Goal: Task Accomplishment & Management: Manage account settings

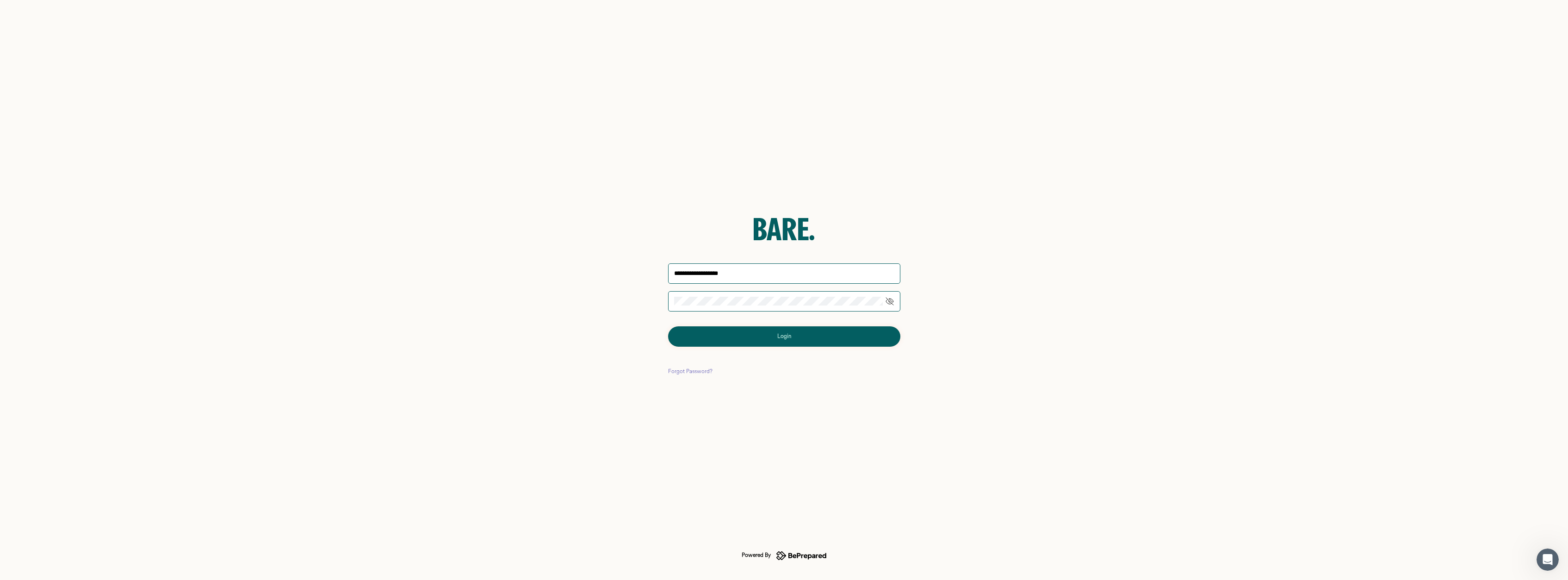
click at [798, 335] on button "Login" at bounding box center [784, 335] width 232 height 21
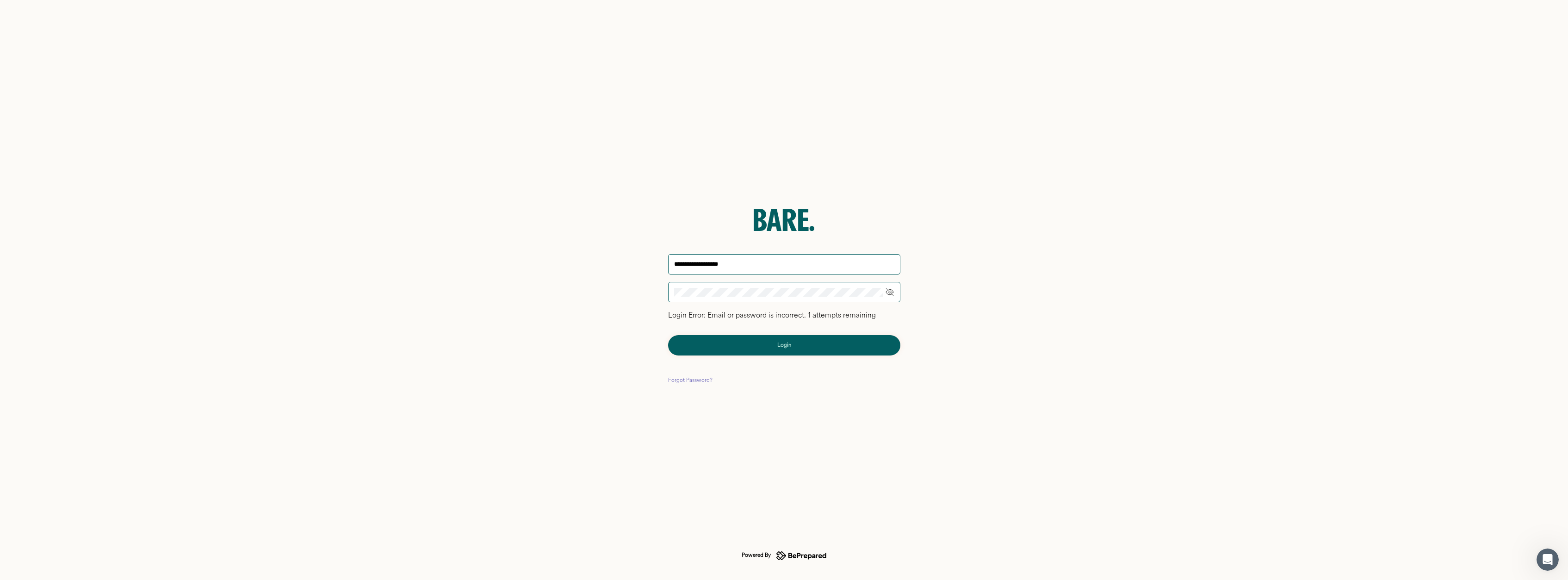
click at [893, 294] on icon at bounding box center [889, 291] width 9 height 9
click at [782, 345] on div "Login" at bounding box center [784, 344] width 14 height 9
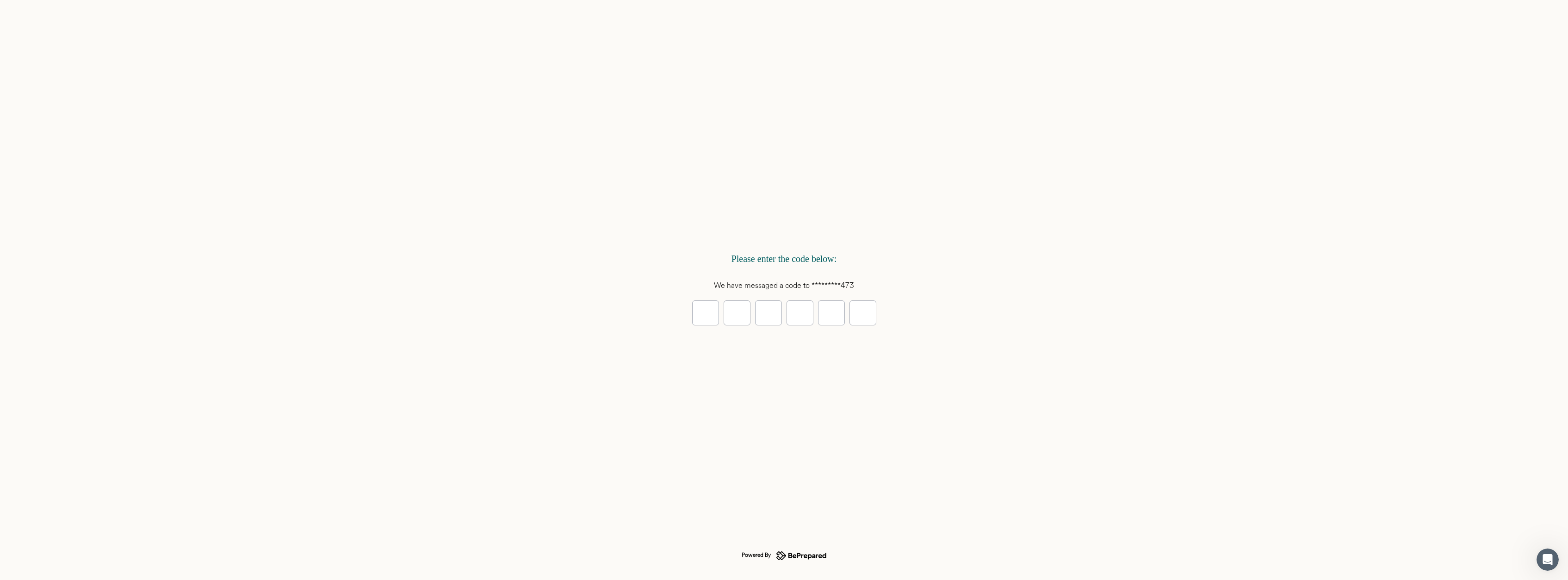
click at [704, 312] on input "tel" at bounding box center [705, 313] width 26 height 25
type input "*"
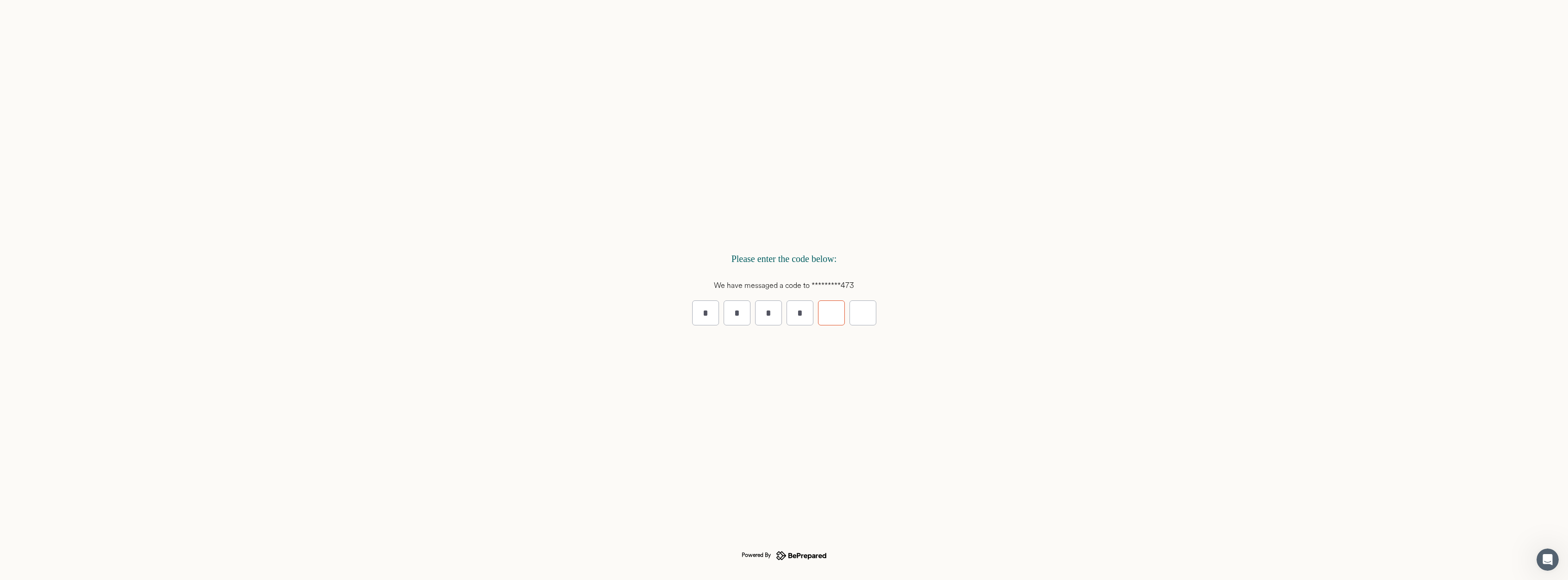
type input "*"
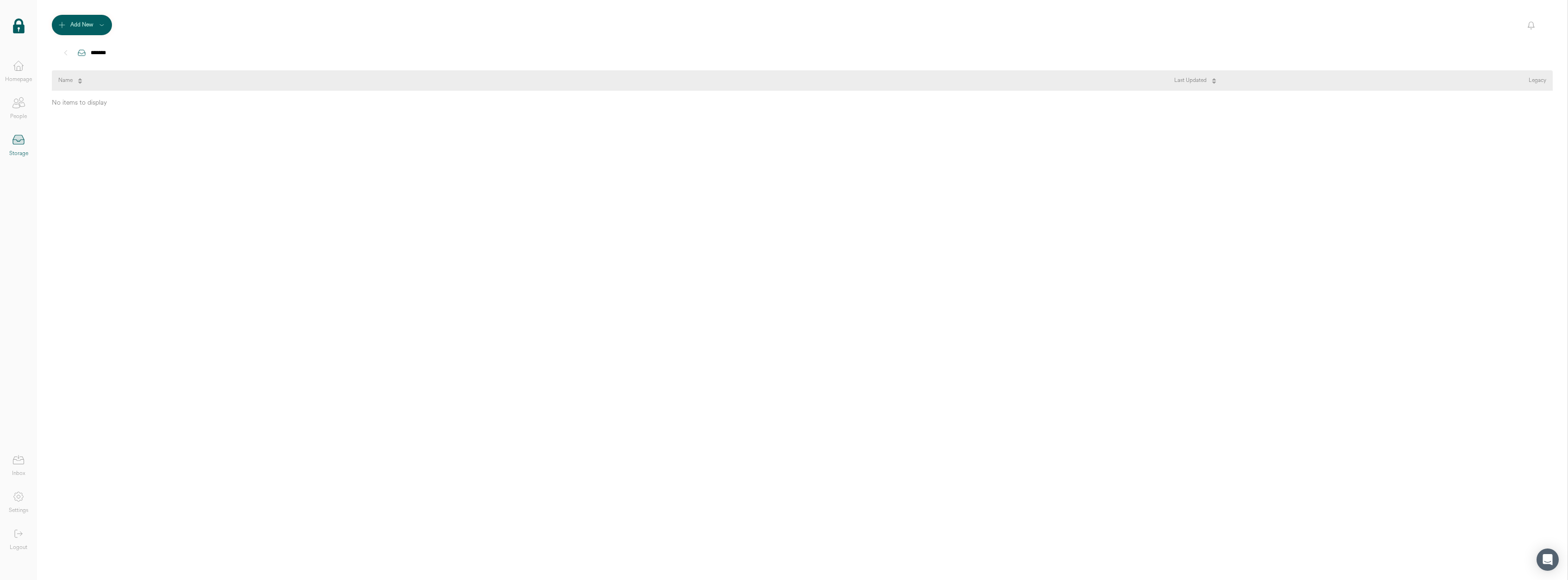
click at [14, 68] on icon at bounding box center [18, 66] width 19 height 19
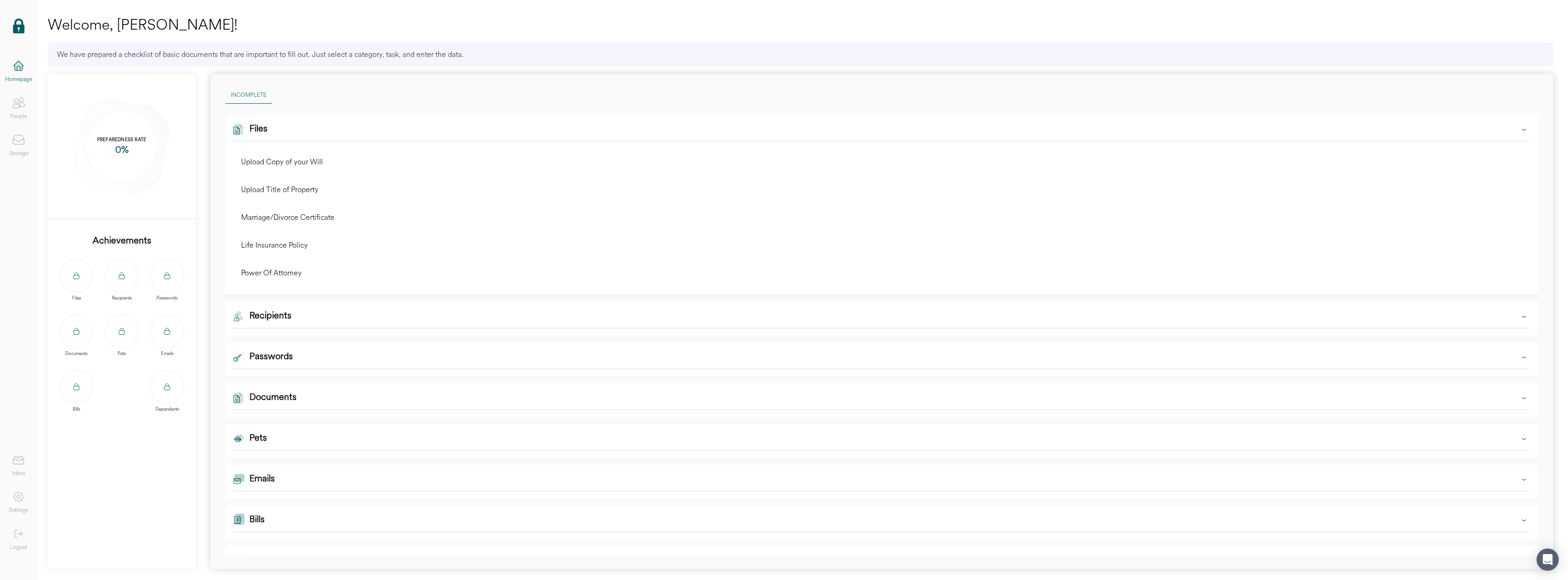
click at [74, 405] on div "Bills" at bounding box center [76, 390] width 35 height 43
click at [76, 389] on icon at bounding box center [76, 388] width 6 height 4
click at [75, 384] on icon at bounding box center [76, 384] width 3 height 2
click at [257, 517] on div "Bills" at bounding box center [257, 521] width 16 height 19
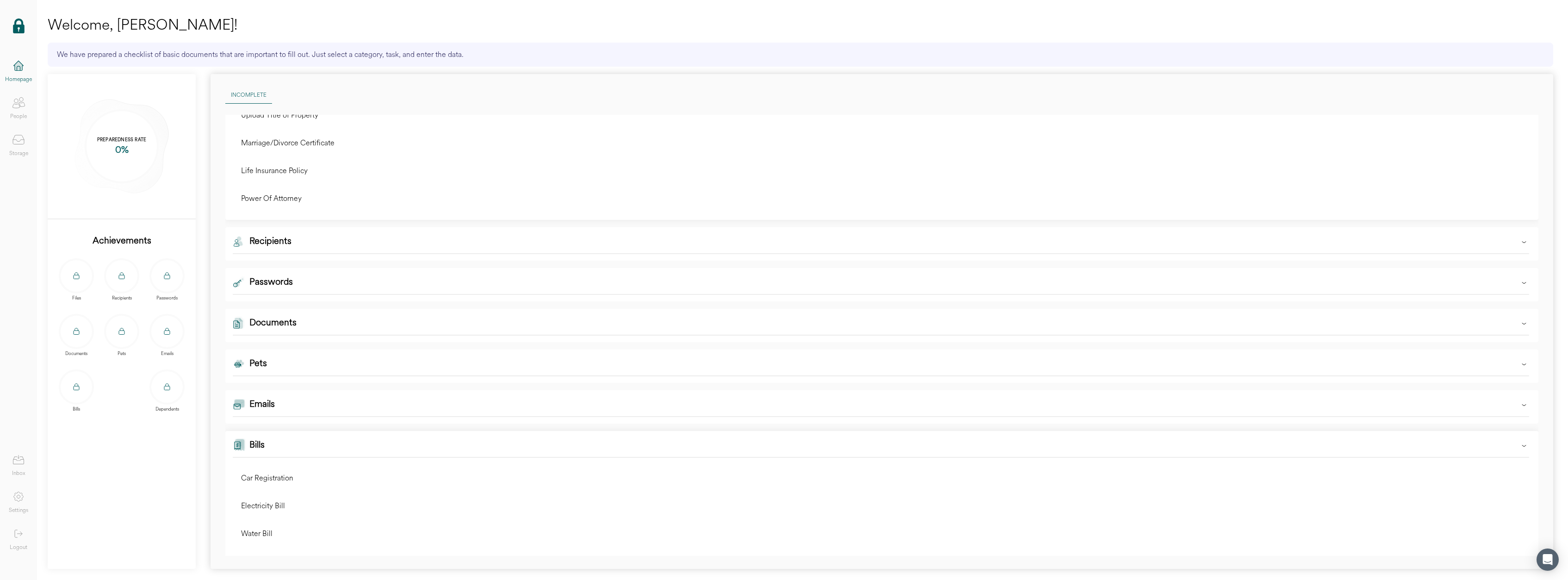
scroll to position [128, 0]
click at [288, 271] on div "Documents" at bounding box center [273, 272] width 47 height 19
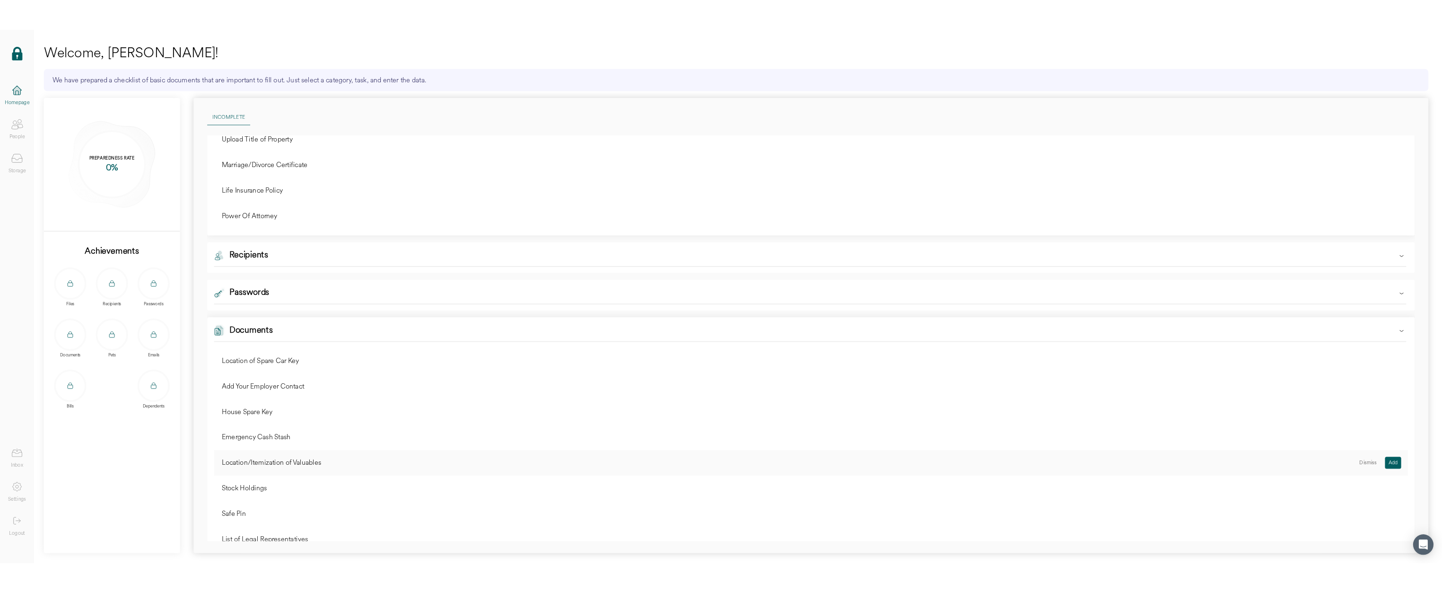
scroll to position [0, 0]
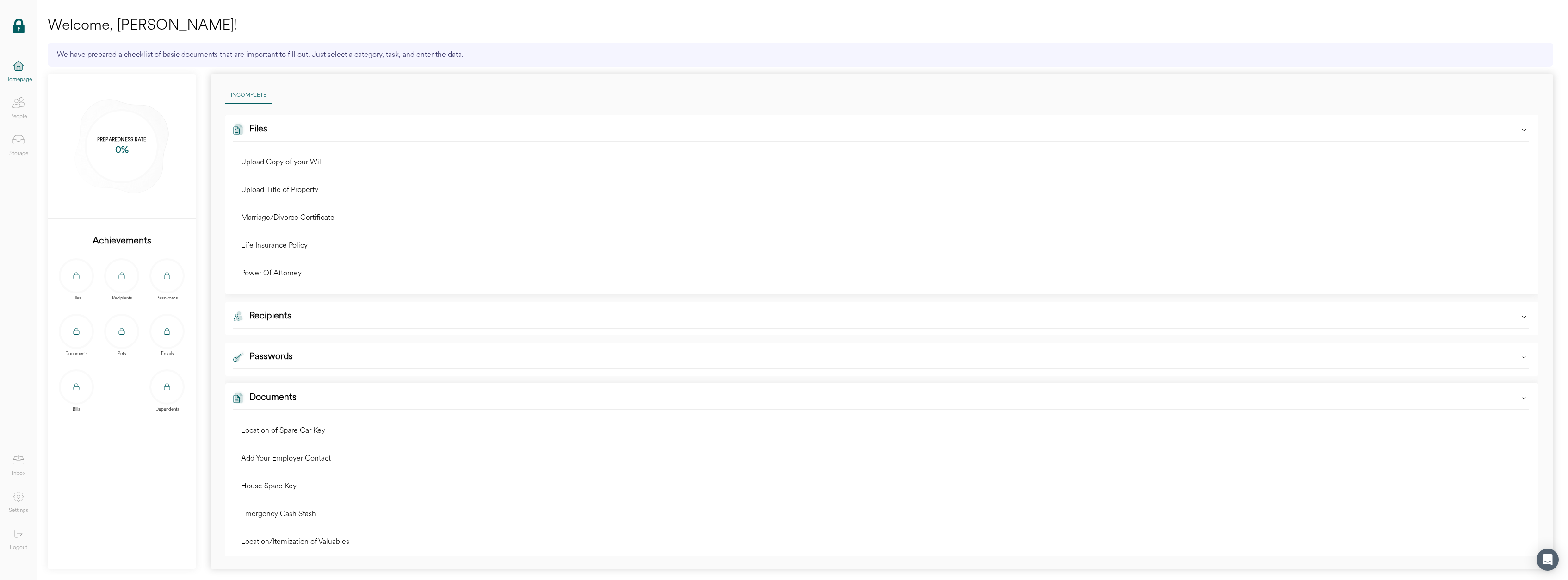
click at [17, 105] on icon at bounding box center [18, 103] width 19 height 19
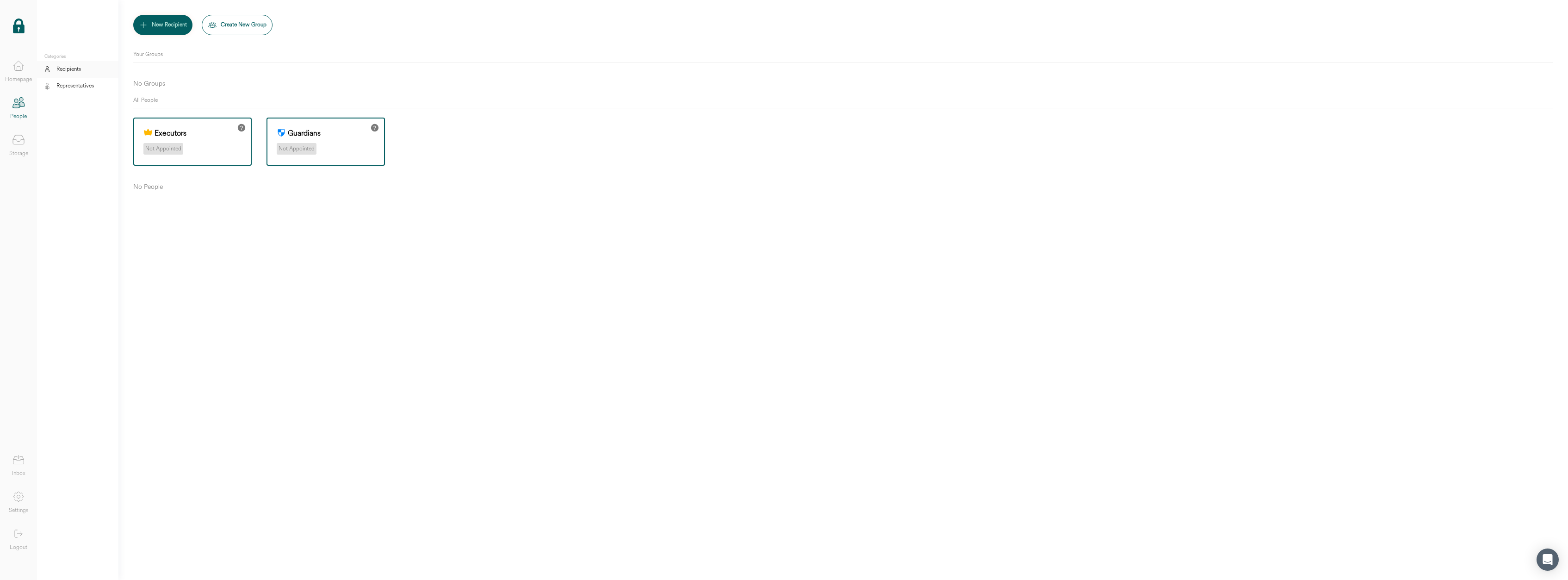
click at [22, 111] on icon at bounding box center [18, 103] width 19 height 19
click at [18, 492] on icon at bounding box center [19, 497] width 10 height 10
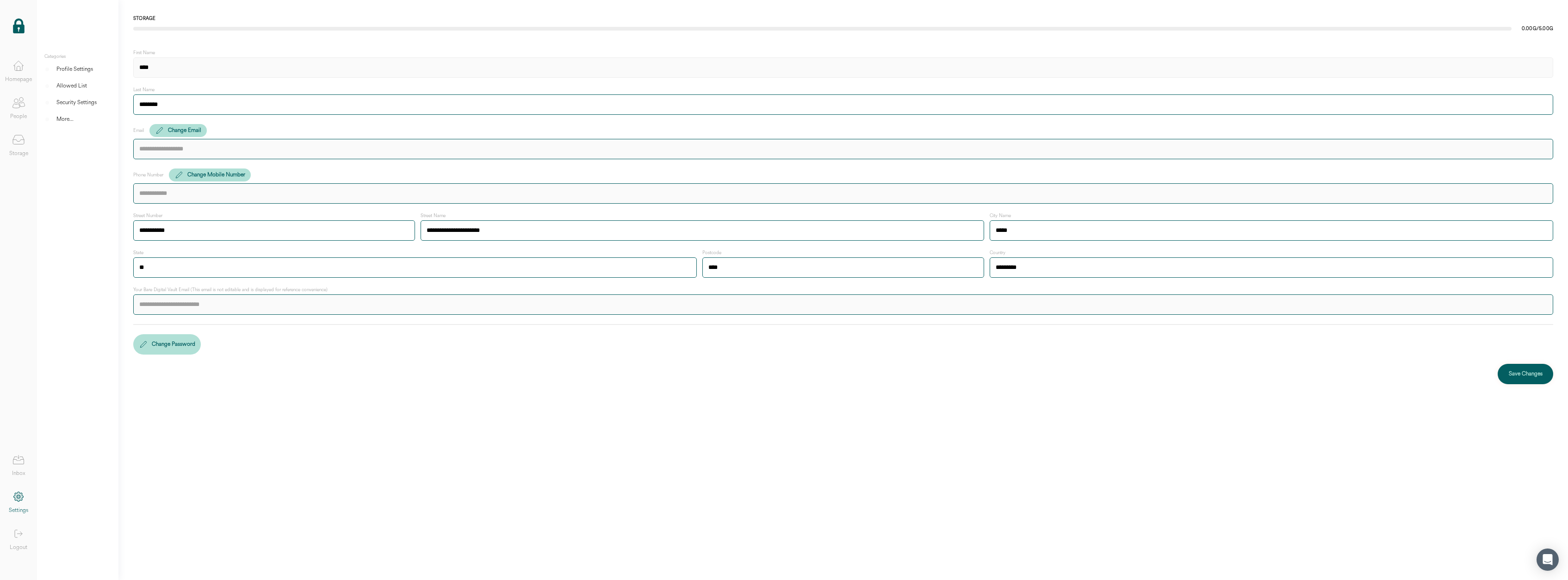
click at [205, 68] on input "****" at bounding box center [843, 67] width 1420 height 21
type input "**********"
click at [157, 230] on input "**********" at bounding box center [274, 230] width 282 height 21
drag, startPoint x: 164, startPoint y: 231, endPoint x: 179, endPoint y: 230, distance: 15.0
click at [179, 230] on input "**********" at bounding box center [274, 230] width 282 height 21
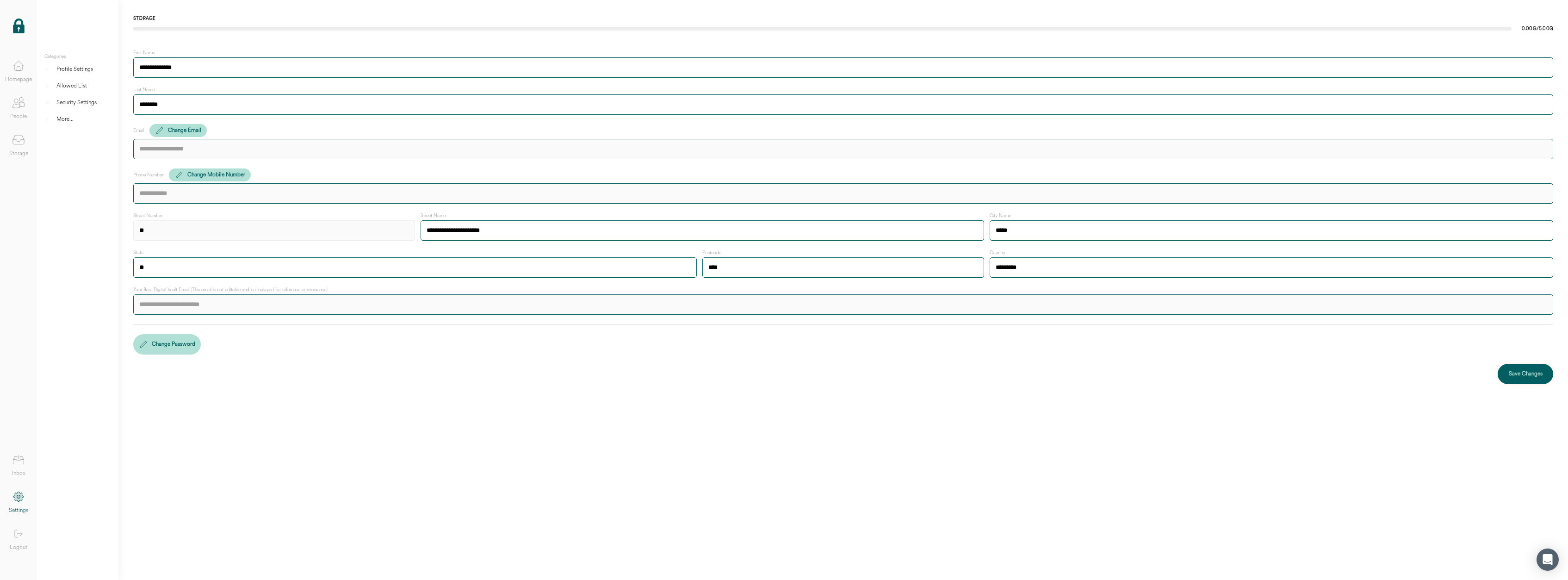
type input "*"
type input "**********"
click at [1533, 372] on div "Save Changes" at bounding box center [1526, 373] width 34 height 9
click at [1525, 370] on div "Save Changes" at bounding box center [1526, 373] width 34 height 9
click at [23, 107] on icon at bounding box center [18, 103] width 19 height 19
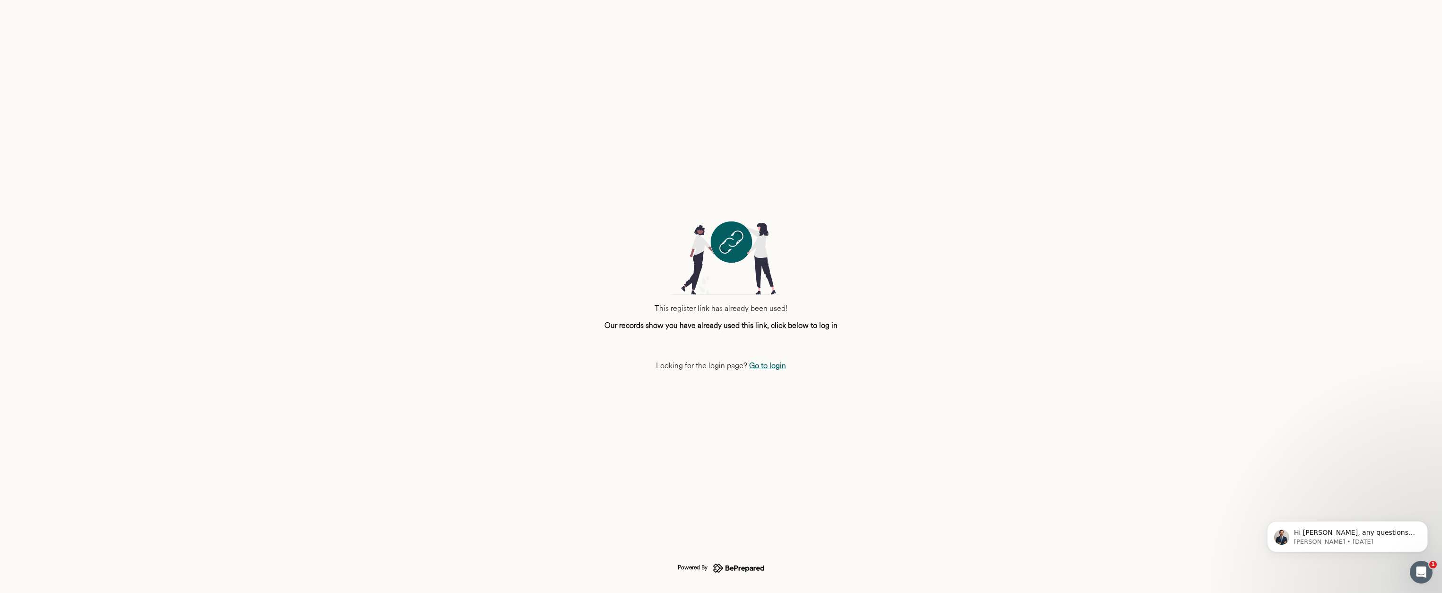
click at [765, 365] on link "Go to login" at bounding box center [767, 365] width 37 height 11
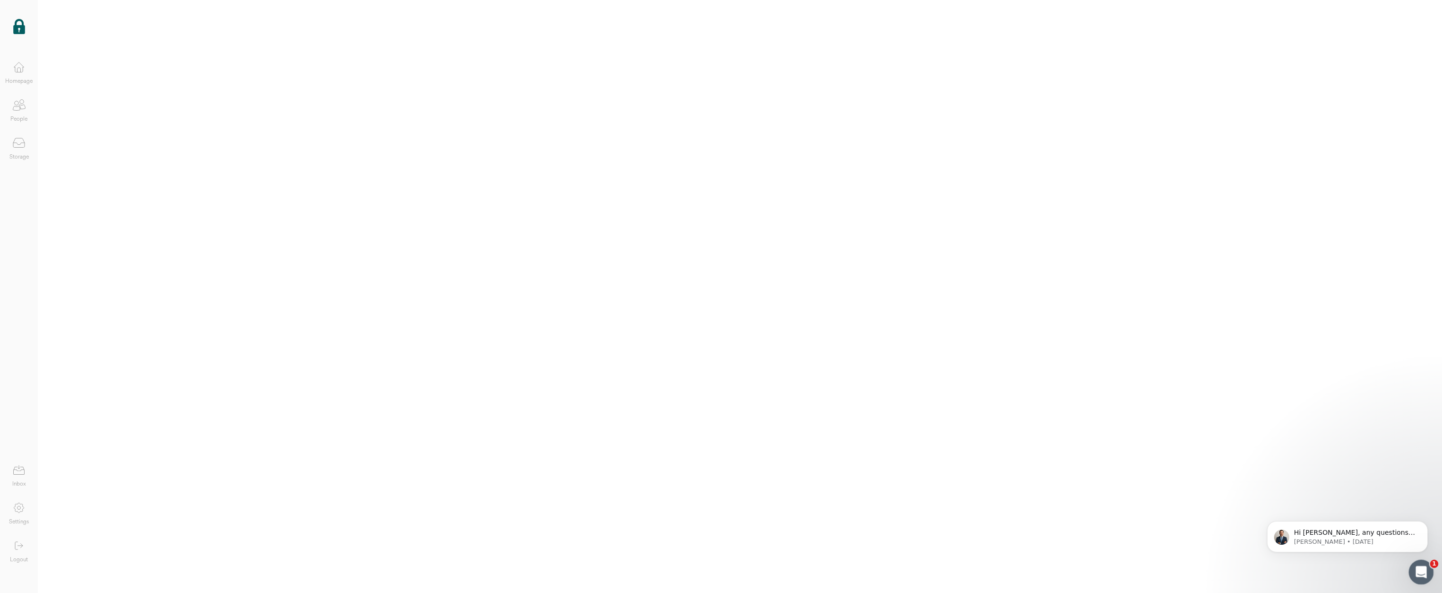
click at [1419, 565] on icon "Open Intercom Messenger" at bounding box center [1421, 571] width 16 height 16
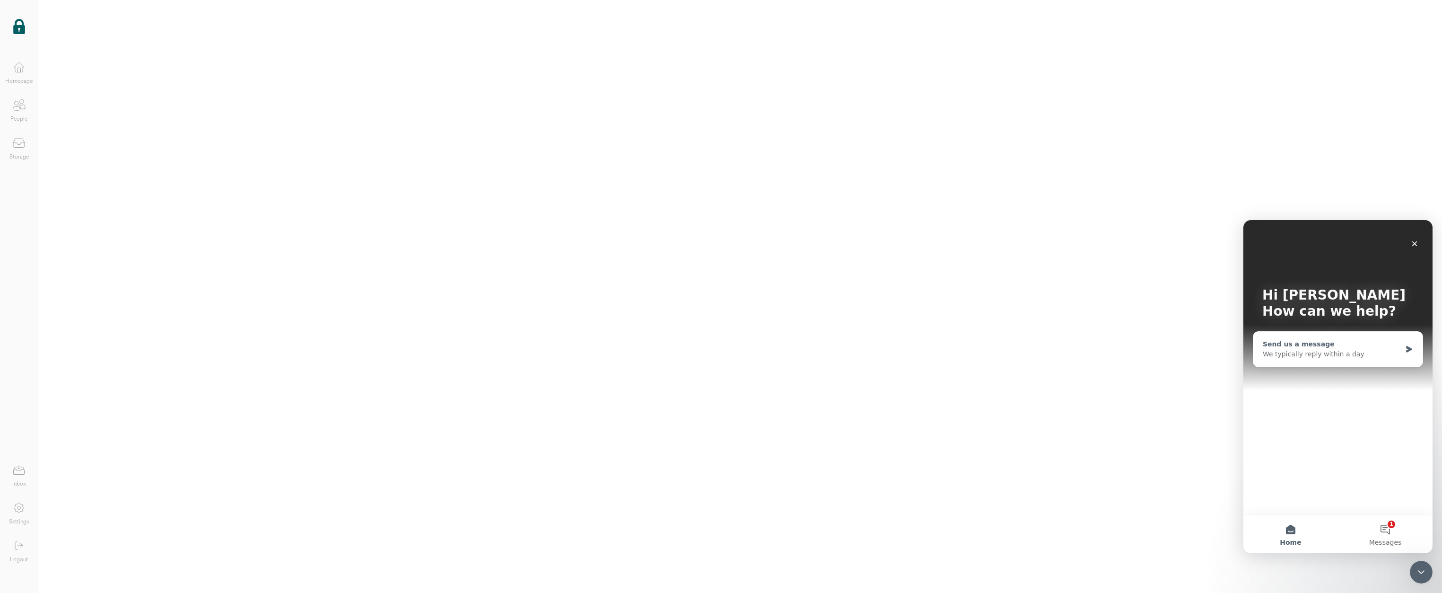
click at [1280, 347] on div "Send us a message" at bounding box center [1332, 344] width 139 height 10
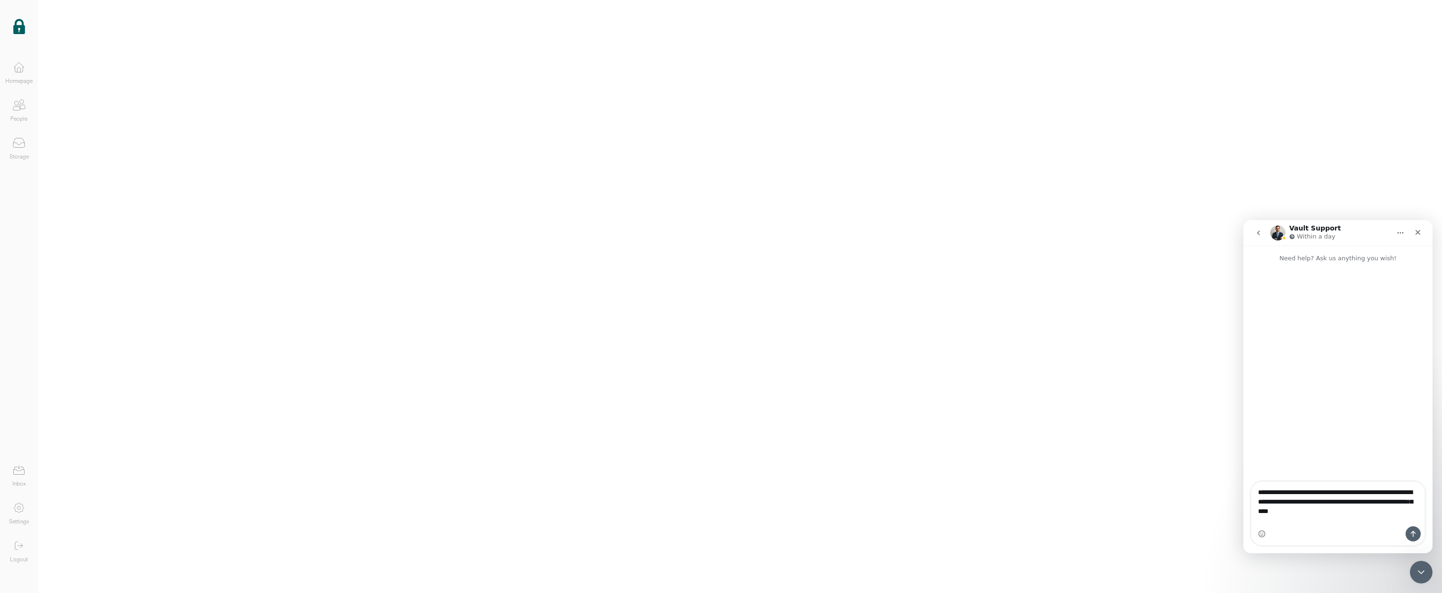
type textarea "**********"
click at [1412, 529] on button "Send a message…" at bounding box center [1413, 533] width 15 height 15
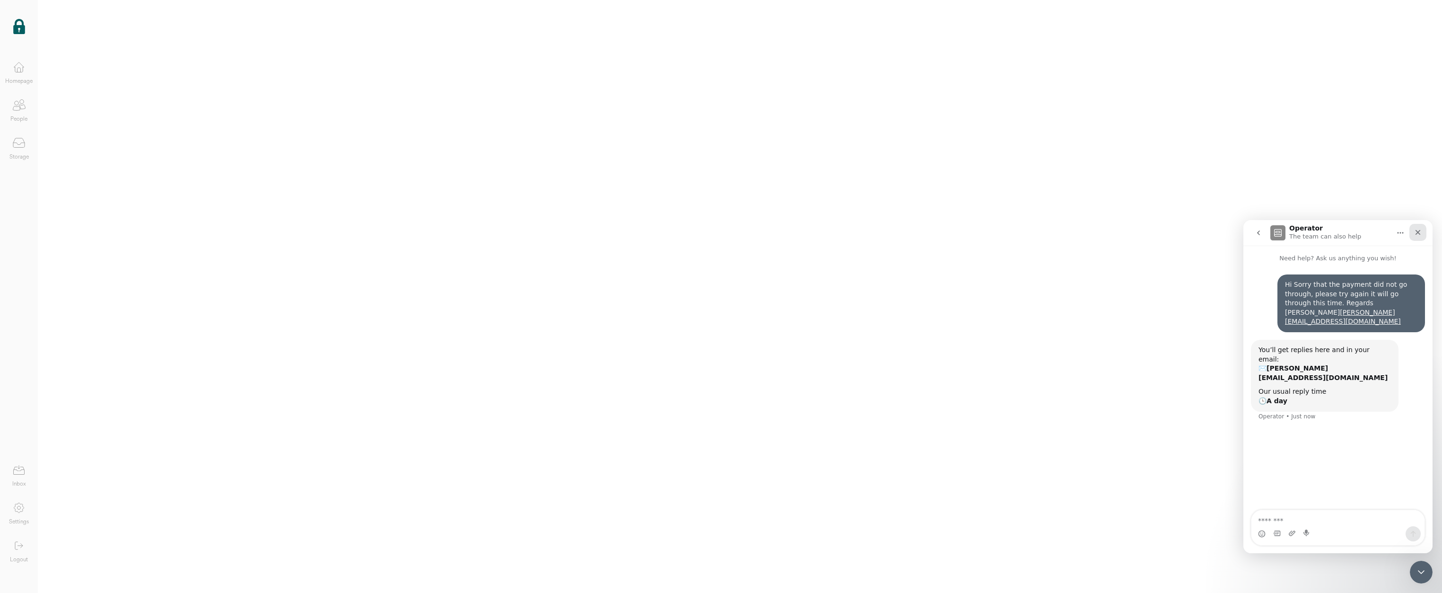
click at [1420, 231] on icon "Close" at bounding box center [1418, 232] width 8 height 8
